Goal: Information Seeking & Learning: Learn about a topic

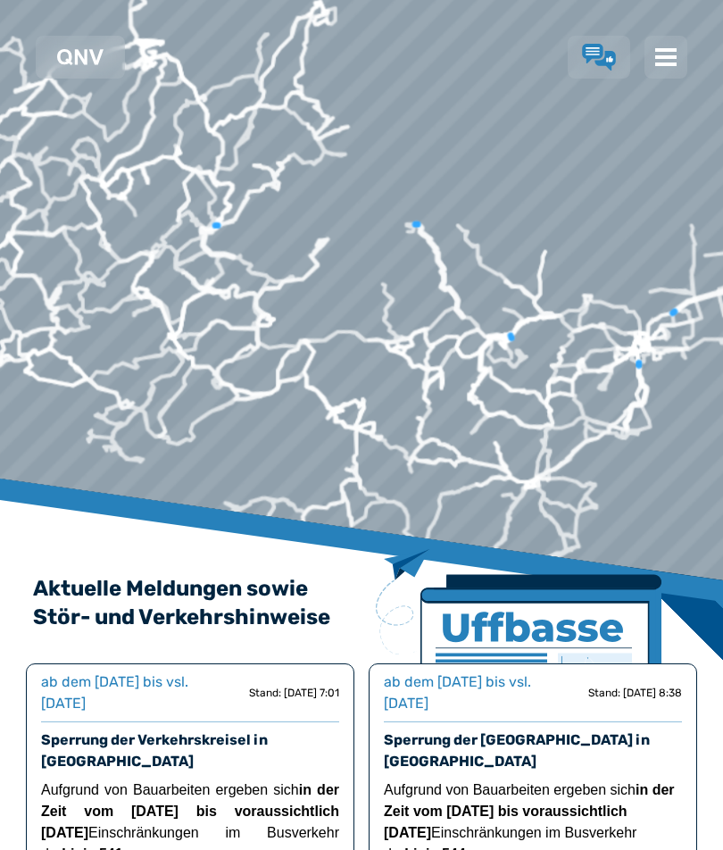
click at [671, 54] on img at bounding box center [665, 56] width 21 height 21
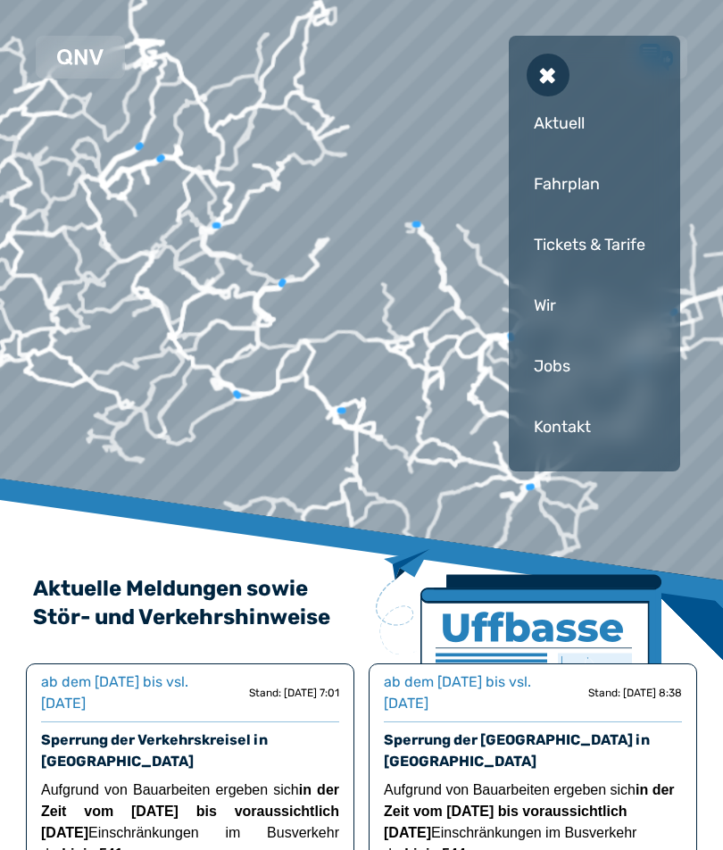
click at [561, 186] on div "Fahrplan" at bounding box center [595, 184] width 136 height 54
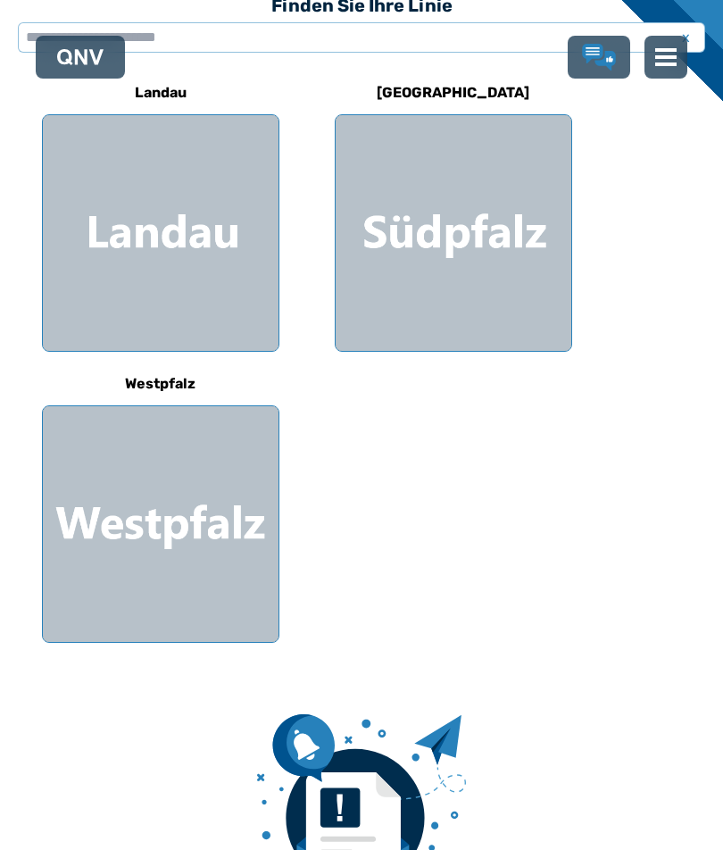
scroll to position [572, 0]
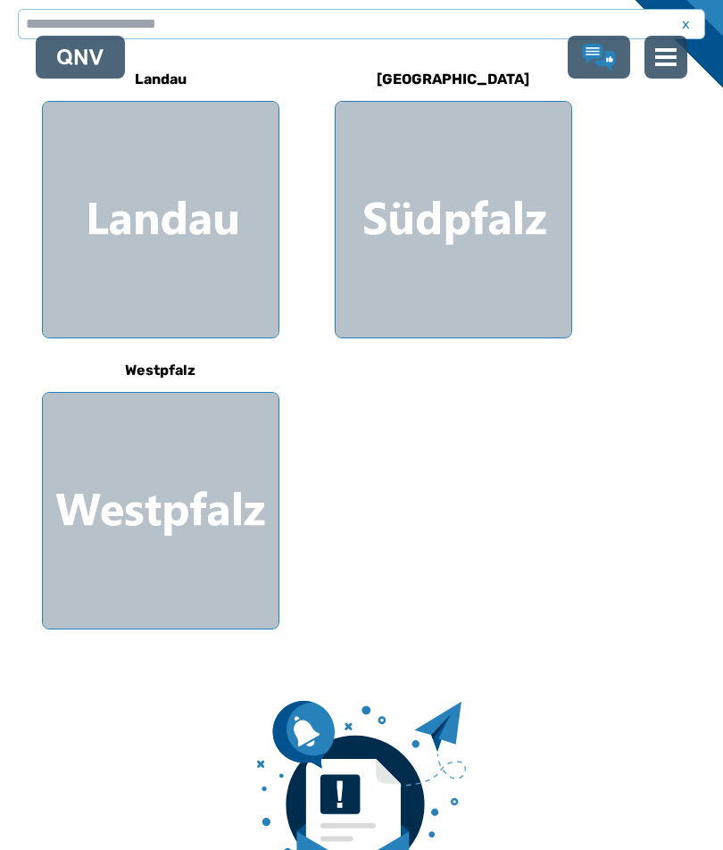
click at [156, 494] on div at bounding box center [161, 511] width 236 height 236
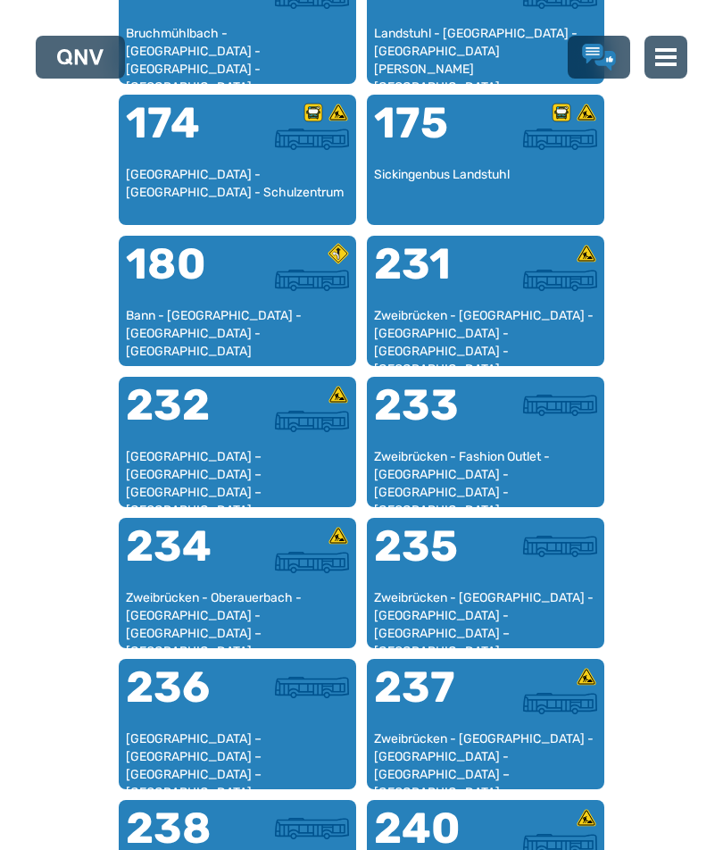
scroll to position [1772, 0]
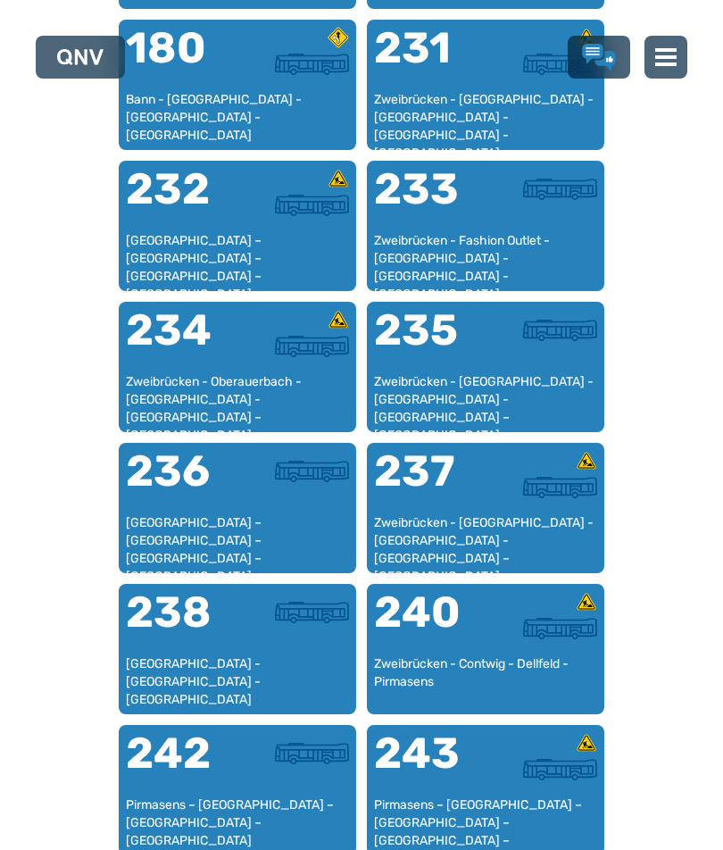
click at [473, 362] on div "235" at bounding box center [430, 341] width 112 height 64
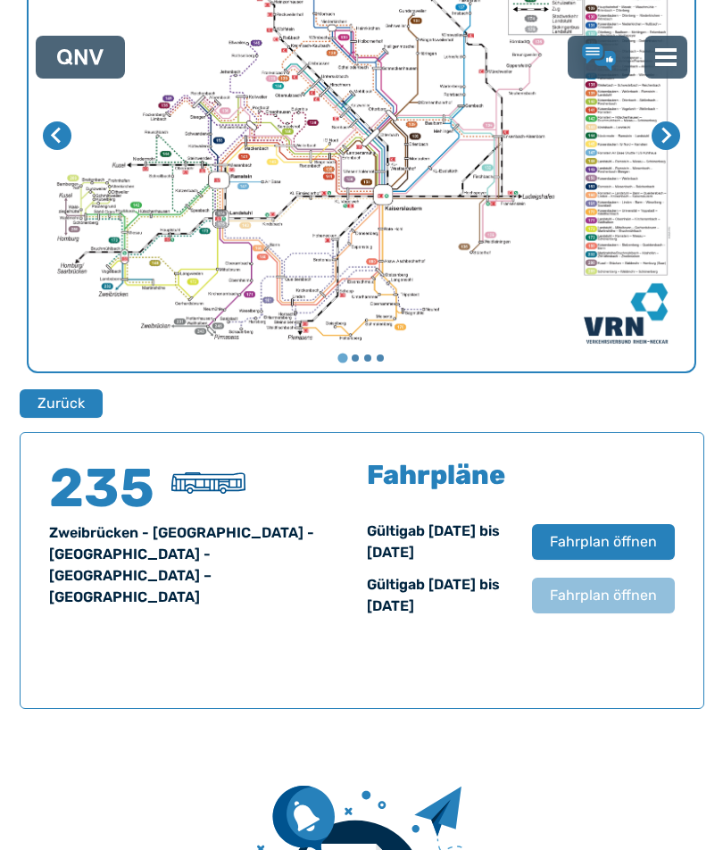
scroll to position [1223, 0]
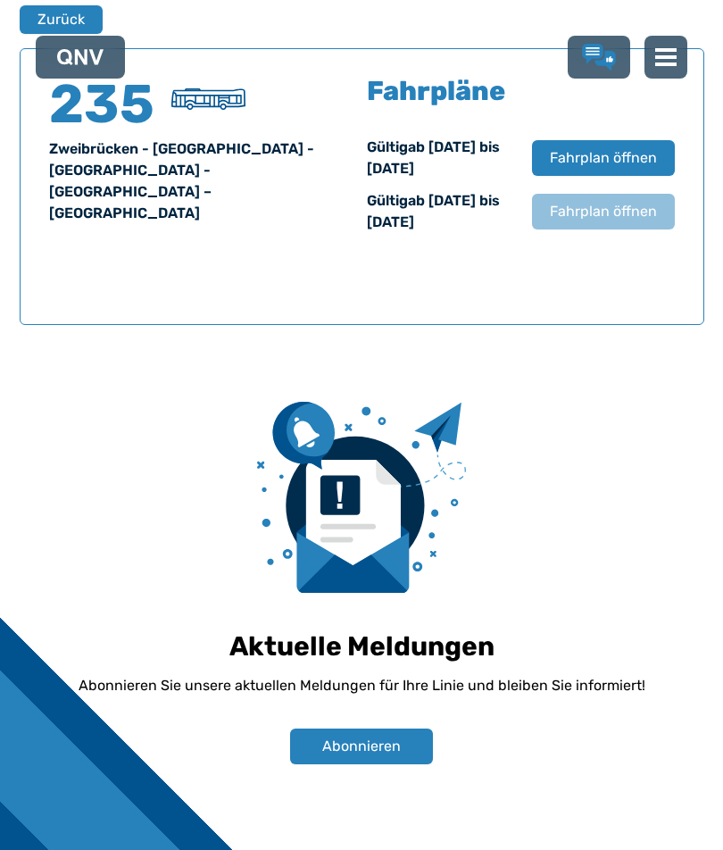
click at [610, 150] on span "Fahrplan öffnen" at bounding box center [603, 157] width 107 height 21
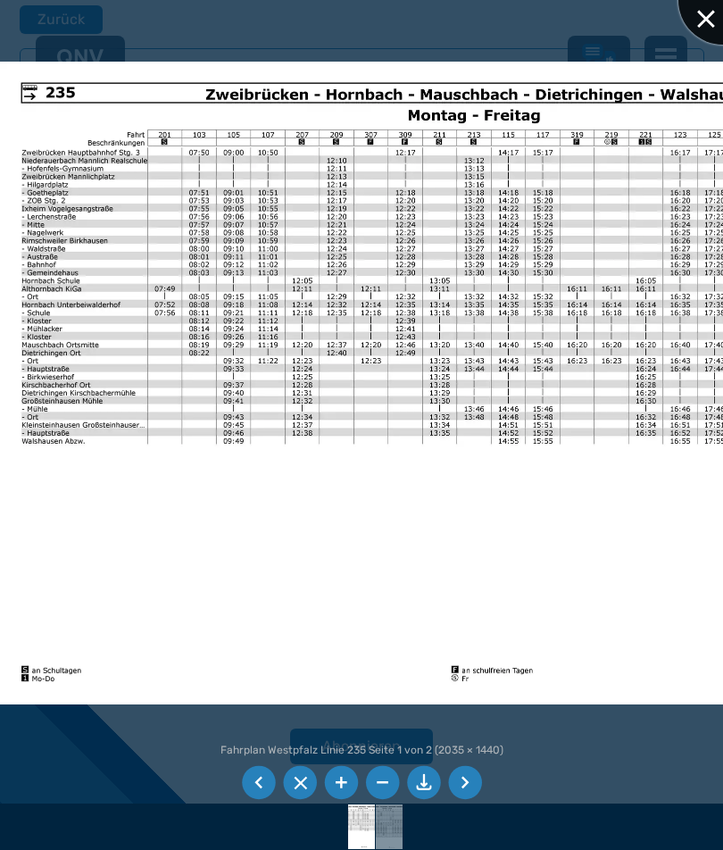
click at [709, 12] on div at bounding box center [722, -1] width 89 height 89
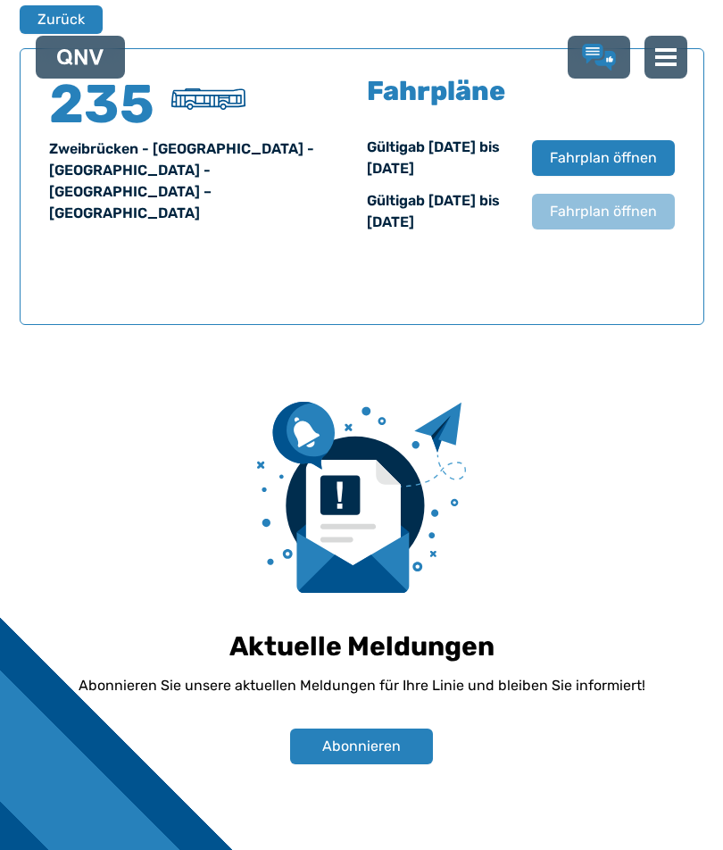
click at [58, 7] on button "Zurück" at bounding box center [61, 19] width 83 height 29
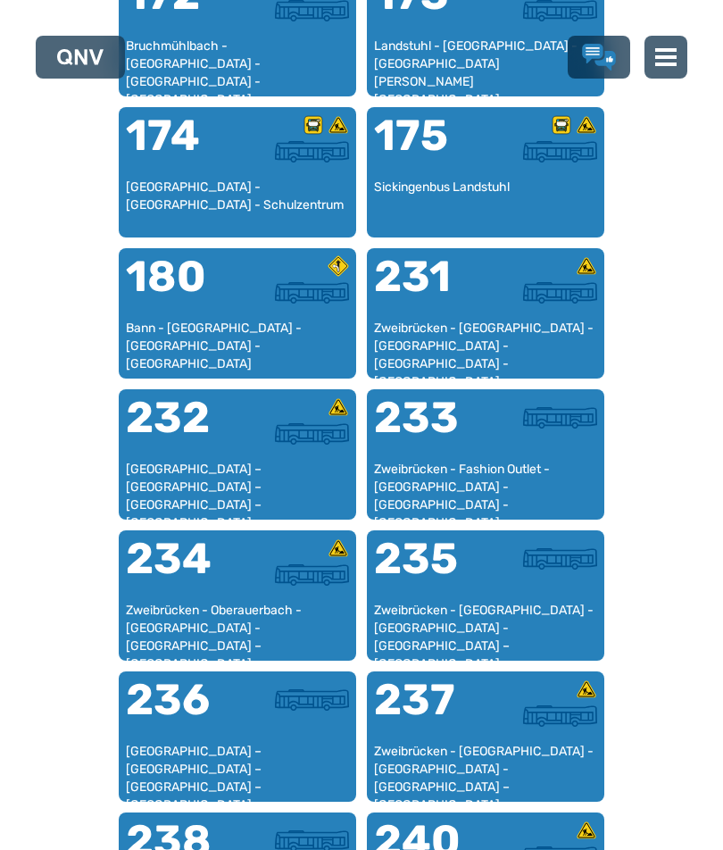
scroll to position [1543, 0]
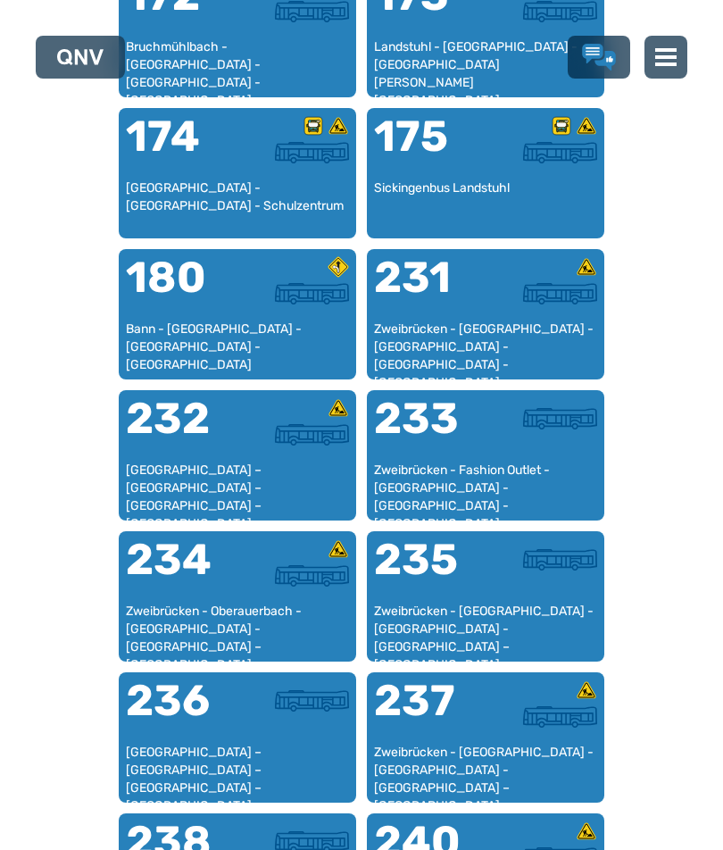
click at [510, 586] on div at bounding box center [541, 570] width 112 height 64
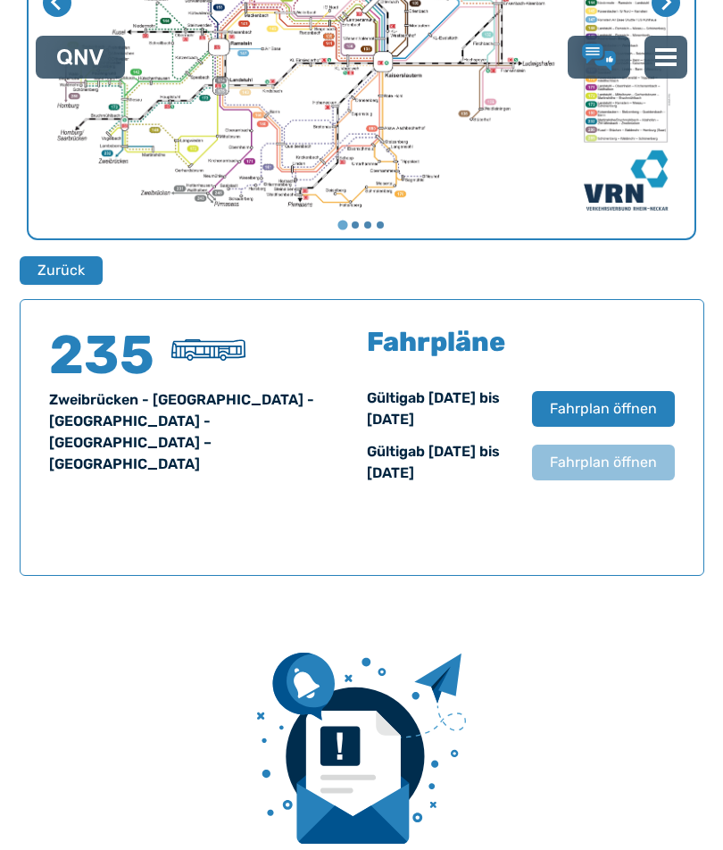
scroll to position [1223, 0]
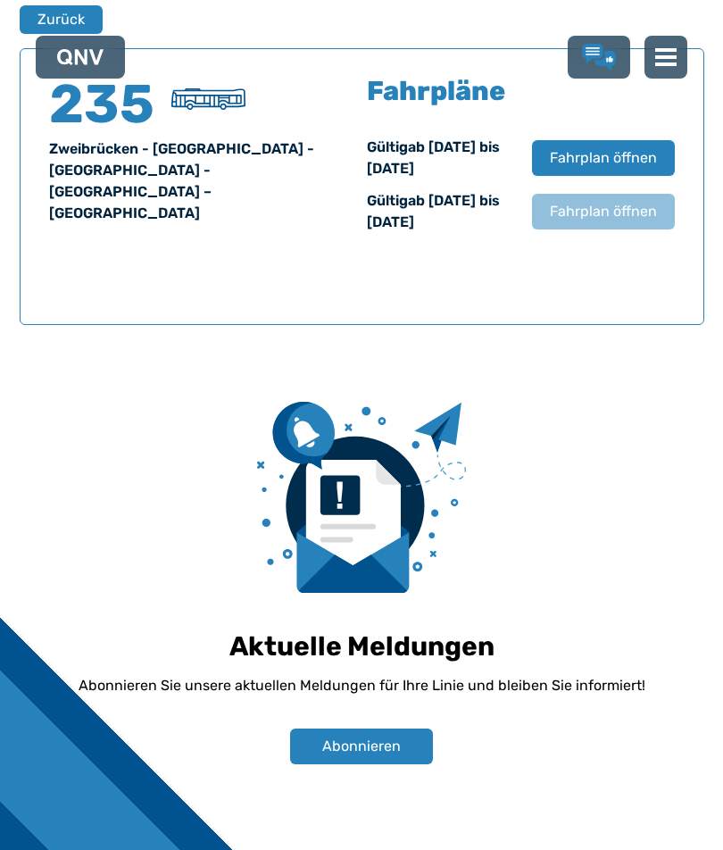
click at [611, 161] on span "Fahrplan öffnen" at bounding box center [603, 157] width 107 height 21
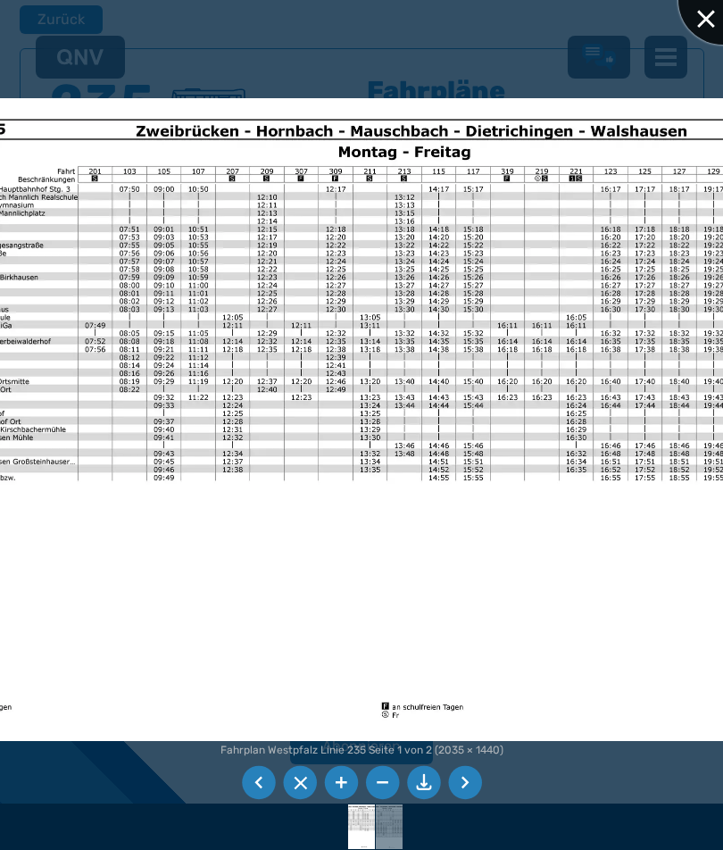
click at [714, 12] on div at bounding box center [722, -1] width 89 height 89
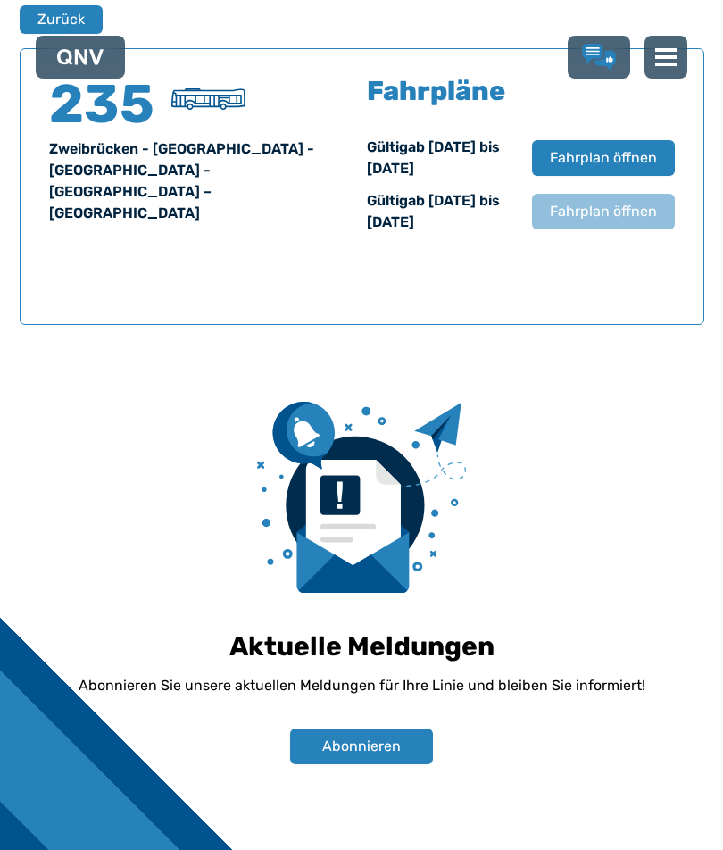
click at [662, 57] on img at bounding box center [665, 56] width 21 height 21
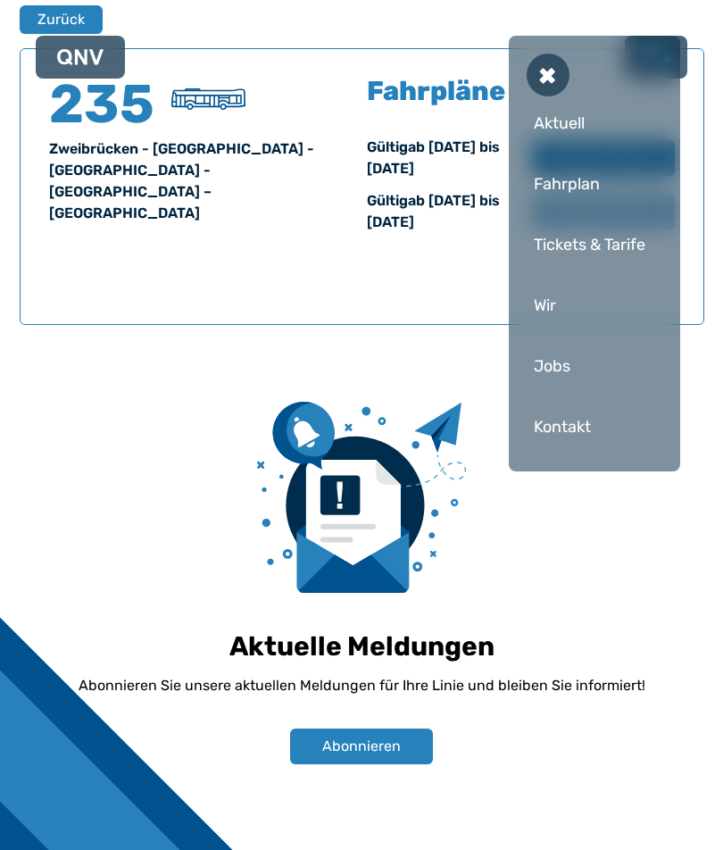
click at [601, 243] on div "Tickets & Tarife" at bounding box center [595, 245] width 136 height 54
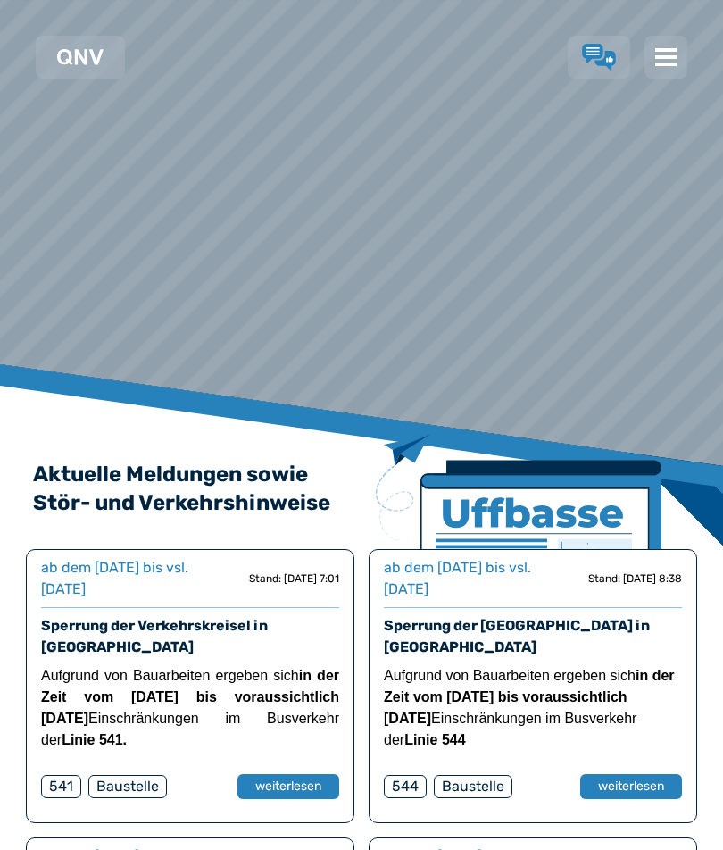
scroll to position [114, 0]
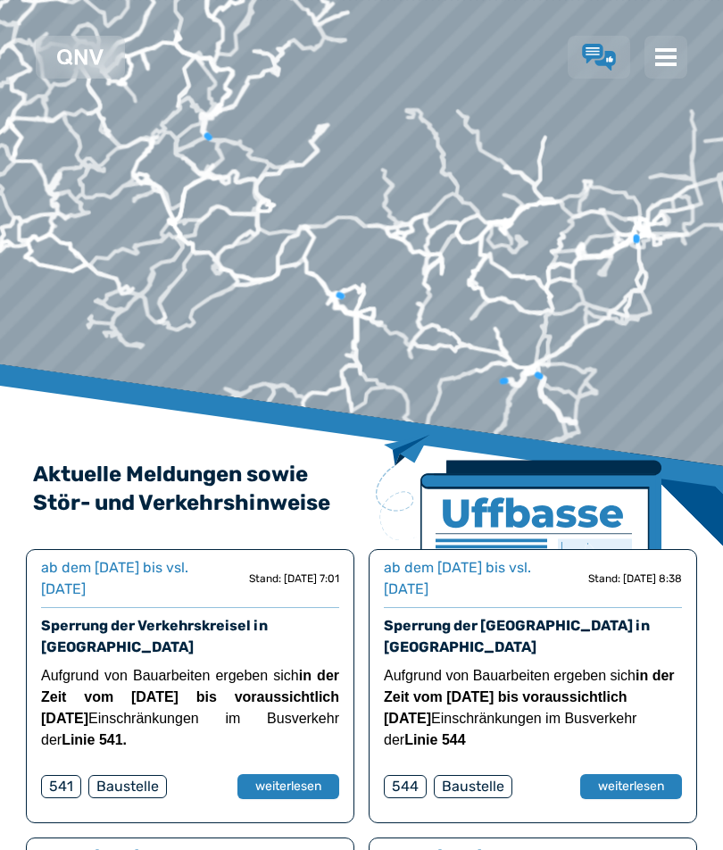
click at [667, 65] on img at bounding box center [665, 56] width 21 height 21
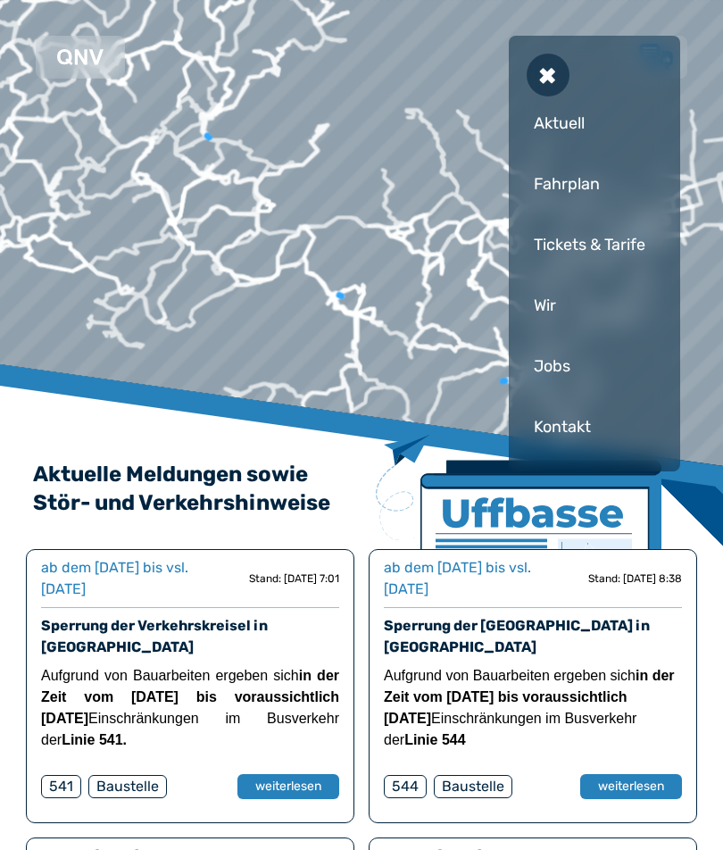
click at [568, 180] on div "Fahrplan" at bounding box center [595, 184] width 136 height 54
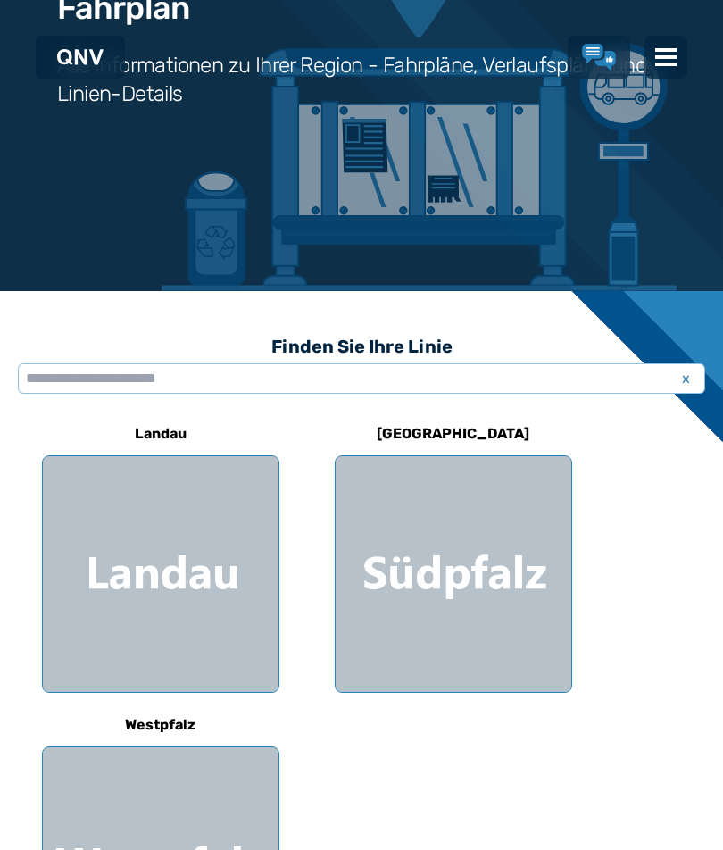
scroll to position [610, 0]
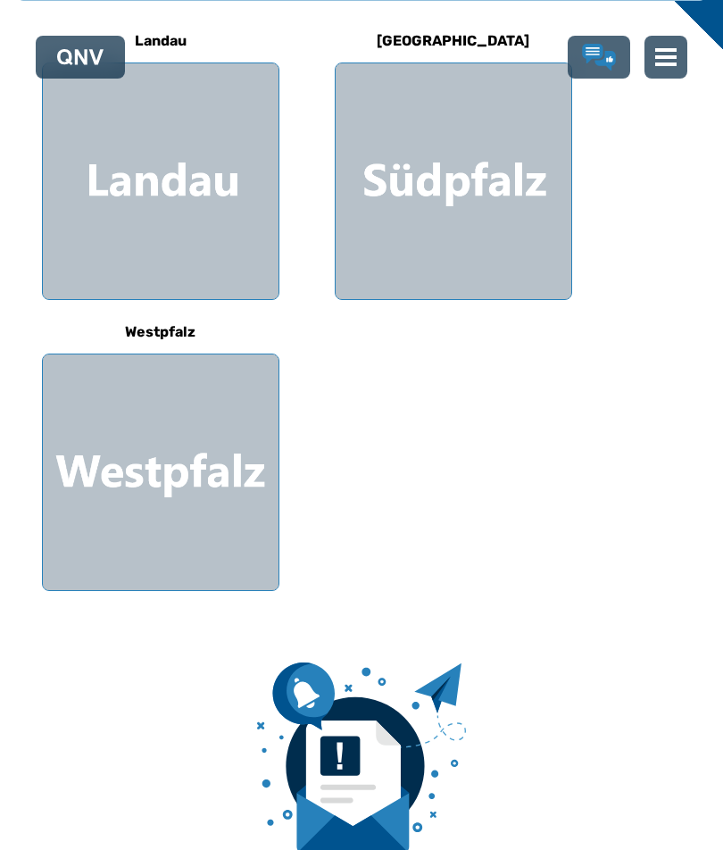
click at [181, 452] on div at bounding box center [161, 472] width 236 height 236
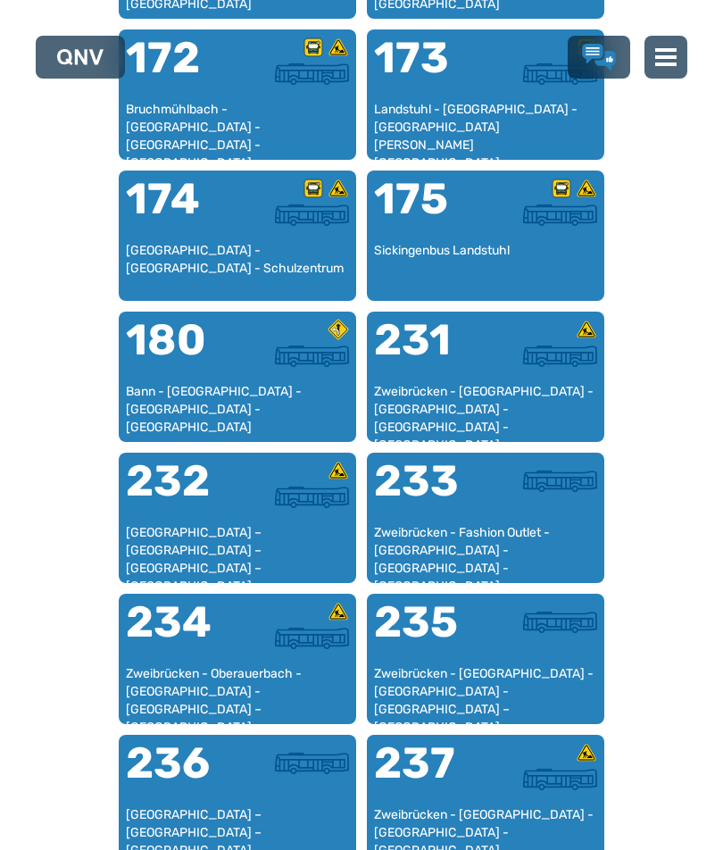
scroll to position [1570, 0]
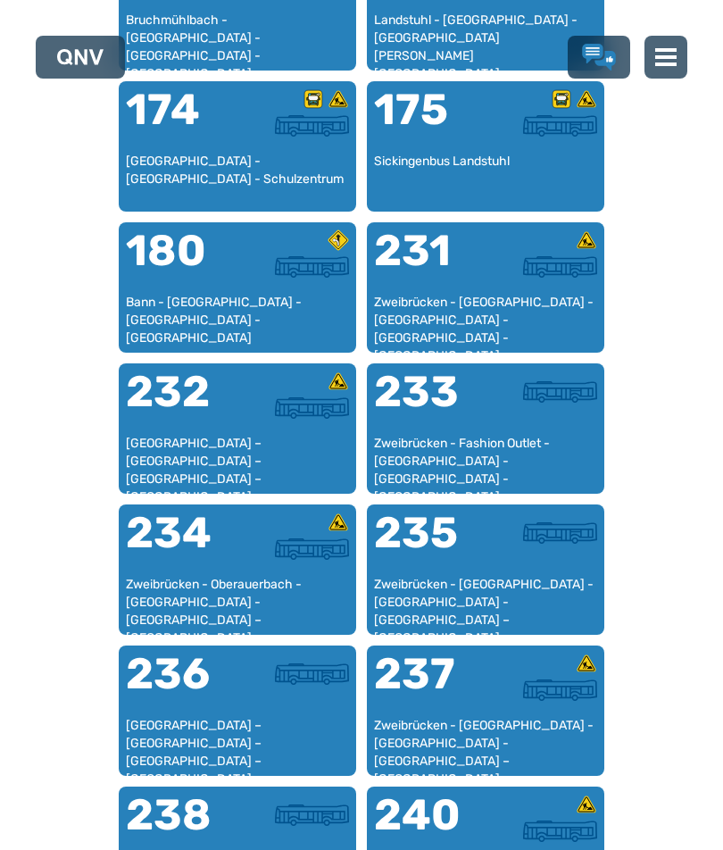
click at [516, 423] on div at bounding box center [541, 402] width 112 height 64
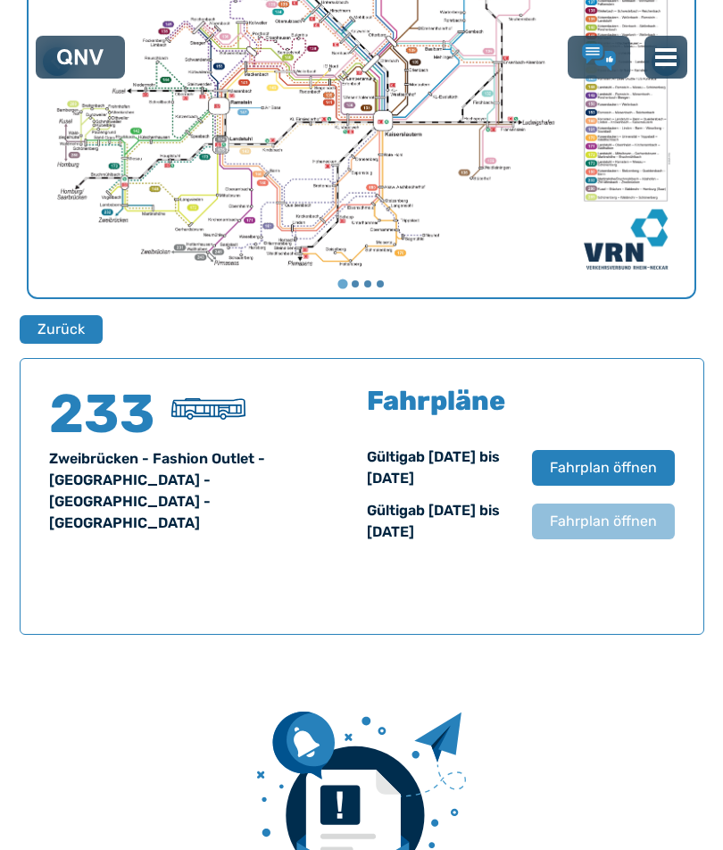
scroll to position [1223, 0]
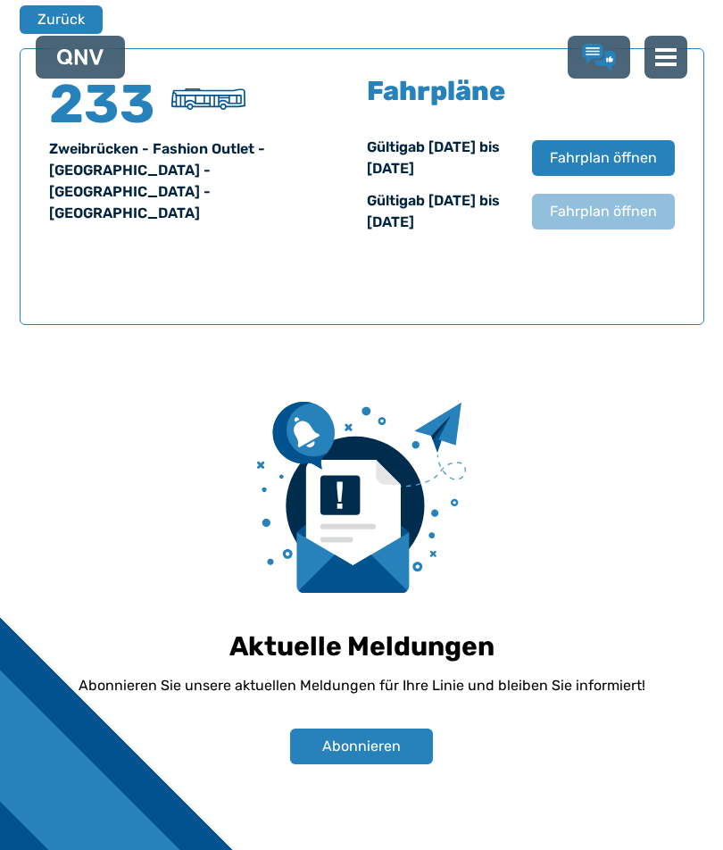
click at [51, 21] on button "Zurück" at bounding box center [61, 19] width 83 height 29
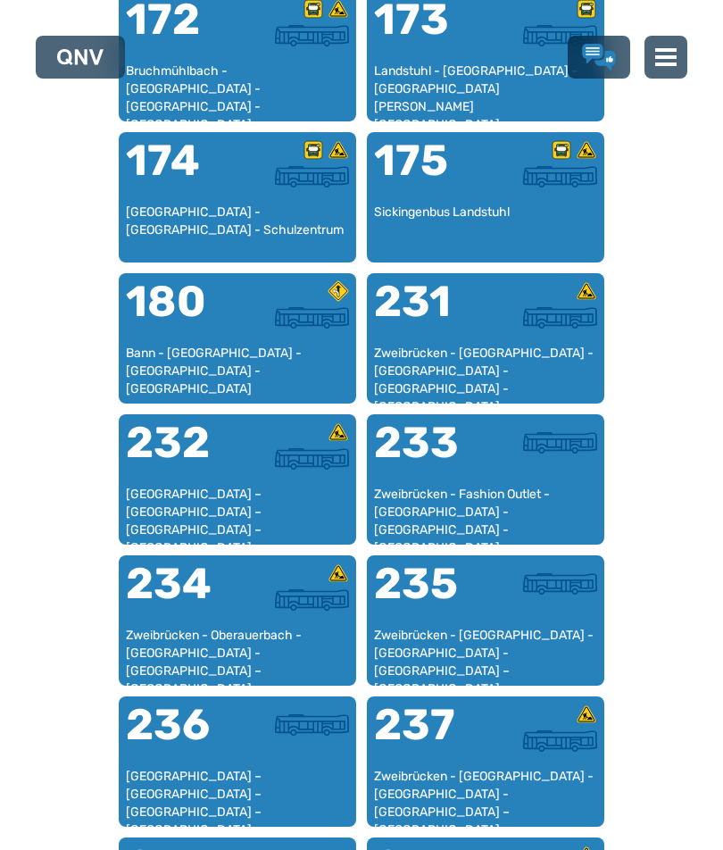
scroll to position [1608, 0]
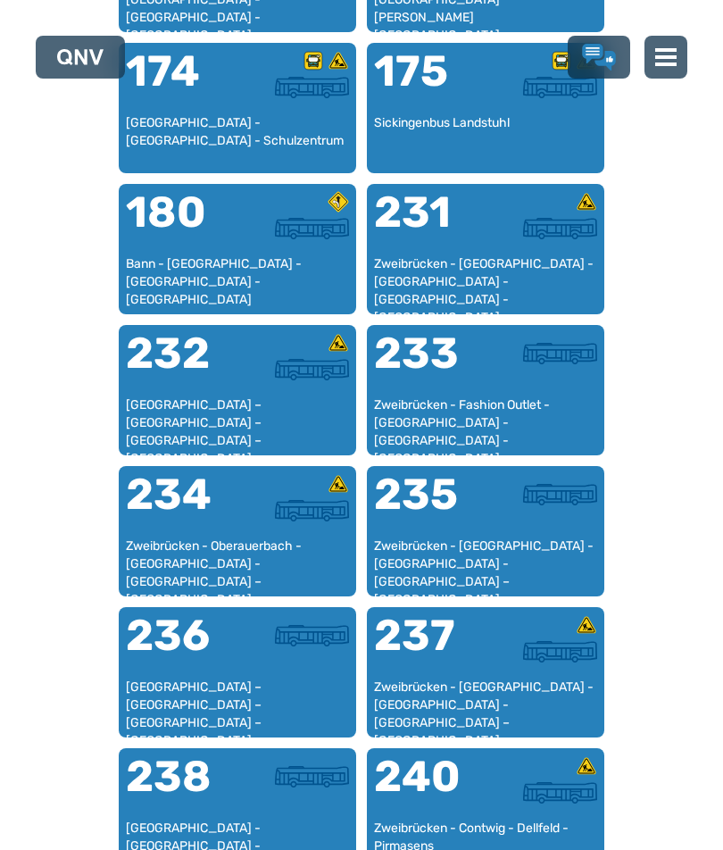
click at [485, 527] on div at bounding box center [541, 505] width 112 height 64
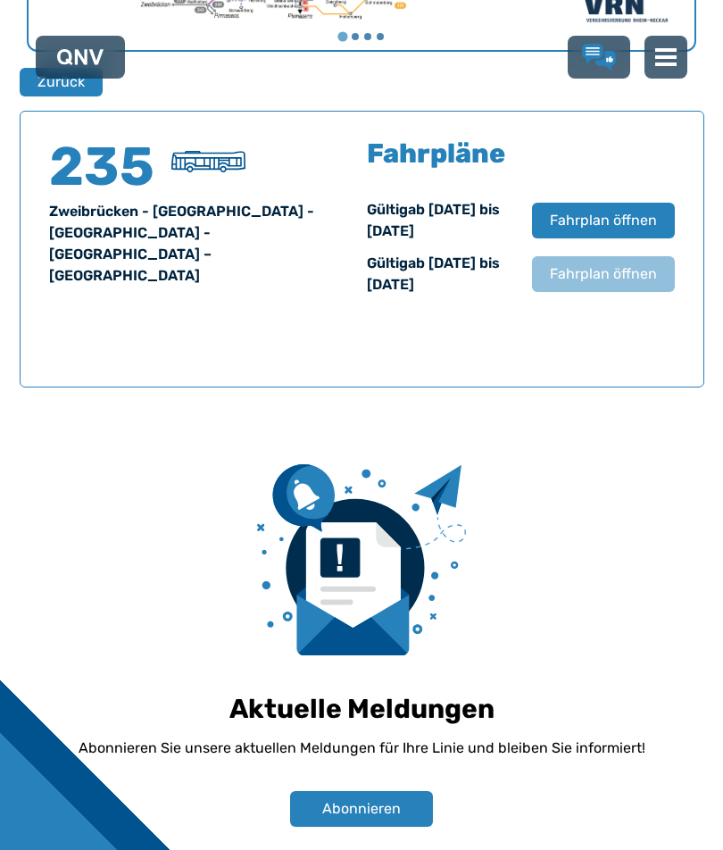
scroll to position [1149, 0]
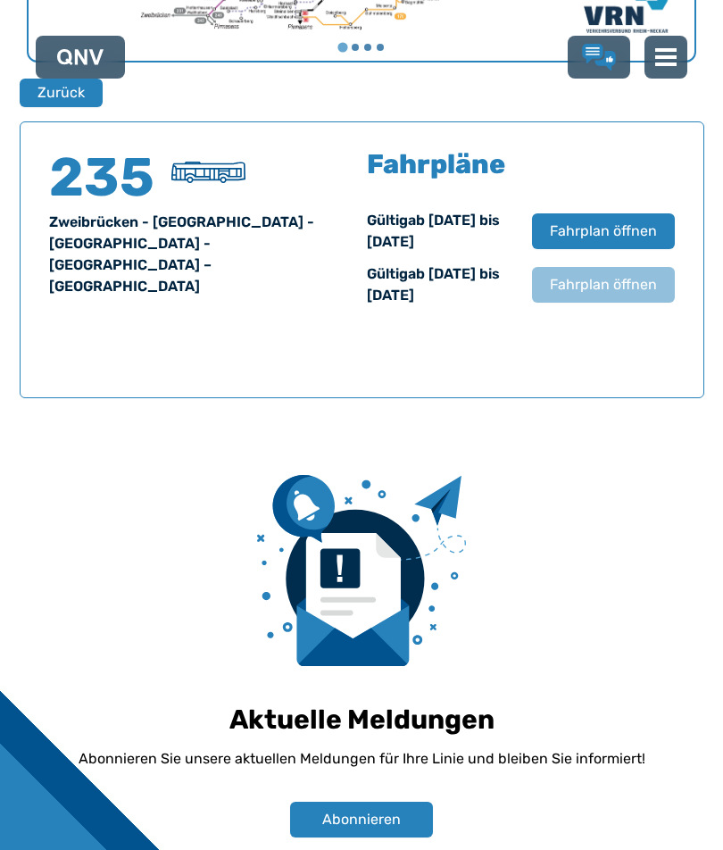
click at [617, 230] on span "Fahrplan öffnen" at bounding box center [603, 230] width 107 height 21
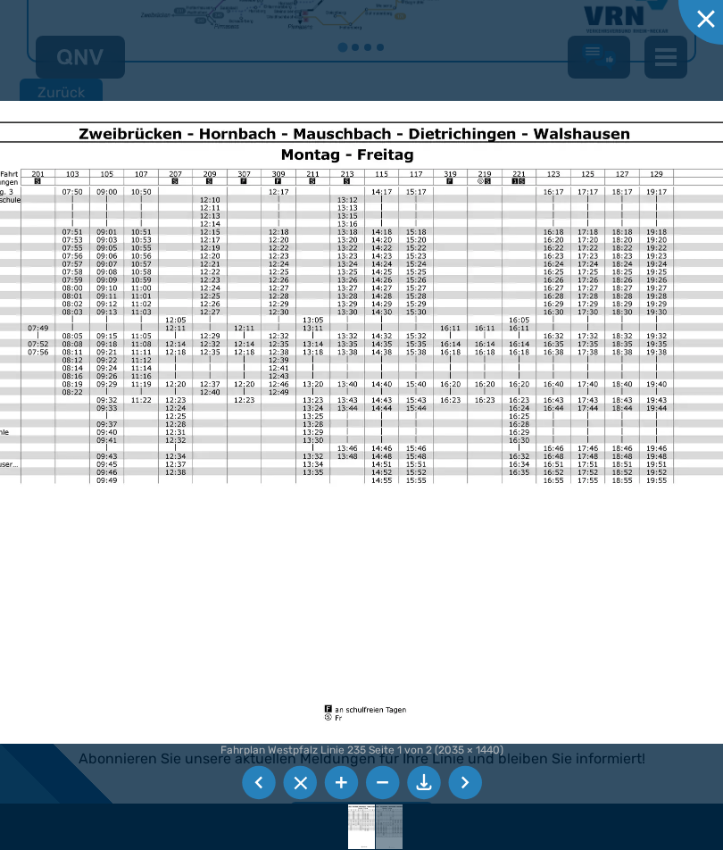
click at [475, 800] on li at bounding box center [465, 783] width 34 height 34
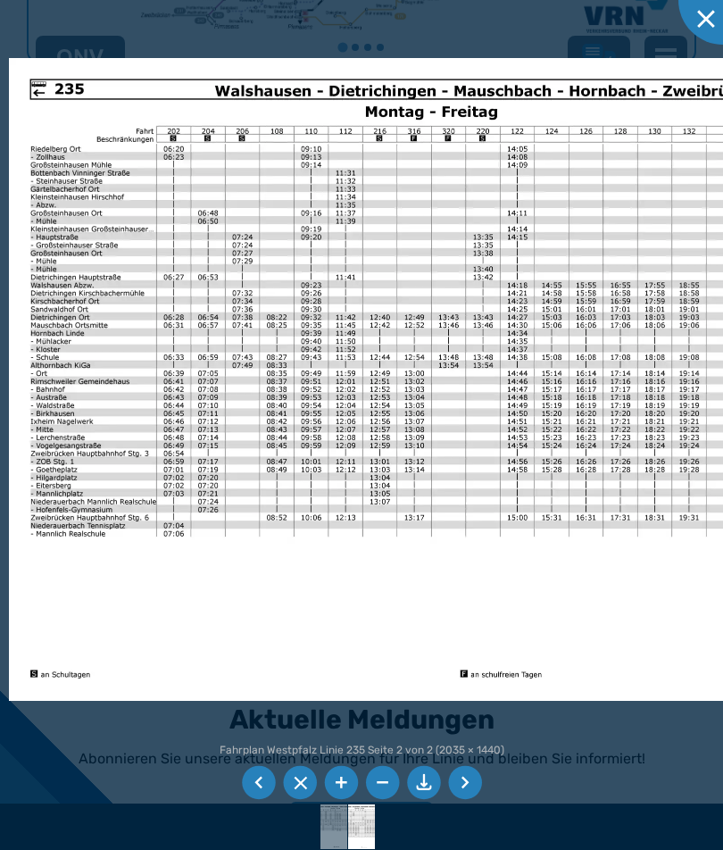
click at [89, 362] on img at bounding box center [463, 379] width 908 height 643
click at [710, 13] on div at bounding box center [722, -1] width 89 height 89
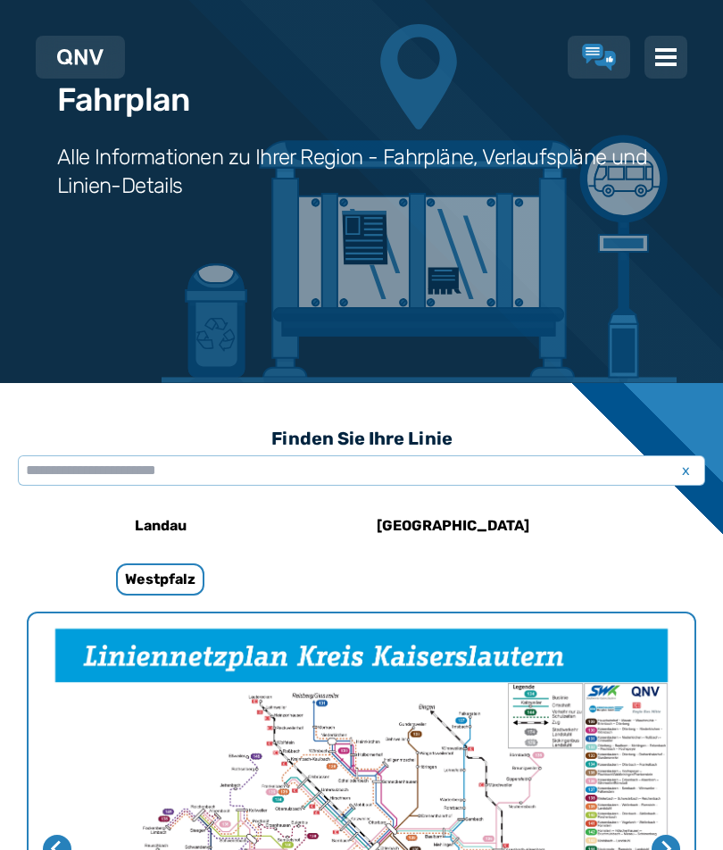
scroll to position [0, 0]
